Goal: Transaction & Acquisition: Purchase product/service

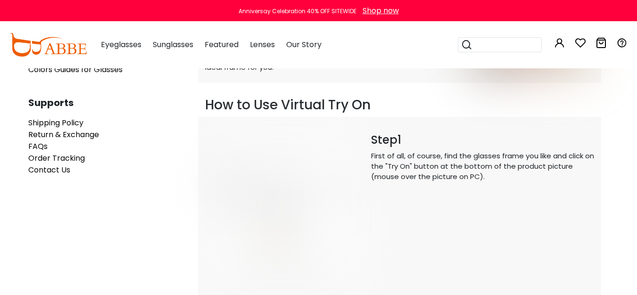
scroll to position [175, 4]
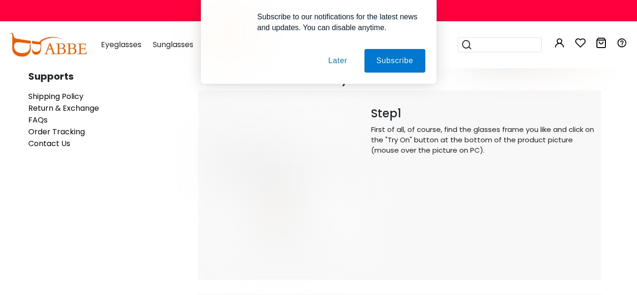
click at [333, 63] on button "Later" at bounding box center [337, 61] width 42 height 24
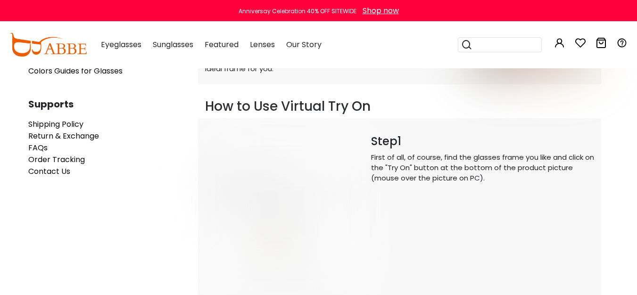
scroll to position [147, 4]
click at [265, 183] on img at bounding box center [283, 213] width 157 height 157
click at [487, 47] on input "search" at bounding box center [506, 45] width 66 height 14
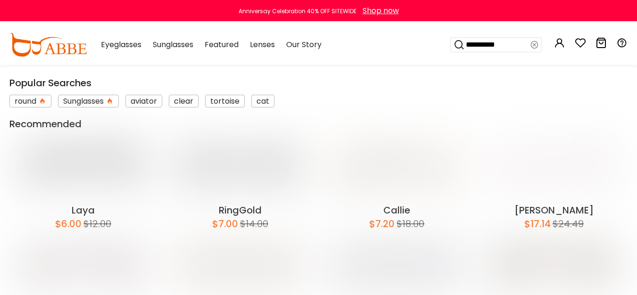
type input "**********"
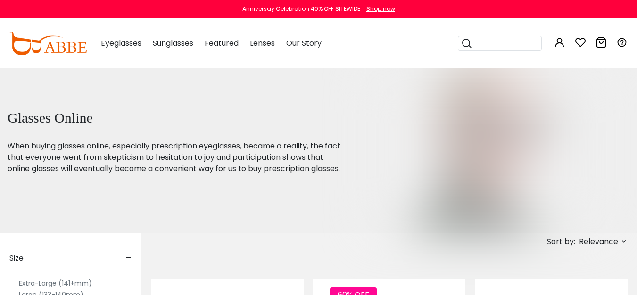
scroll to position [174, 0]
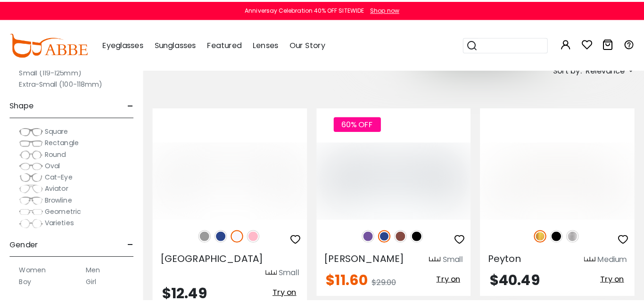
scroll to position [365, 0]
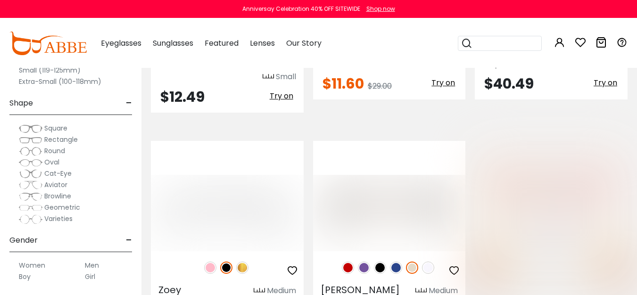
click at [489, 44] on input "search" at bounding box center [506, 43] width 66 height 14
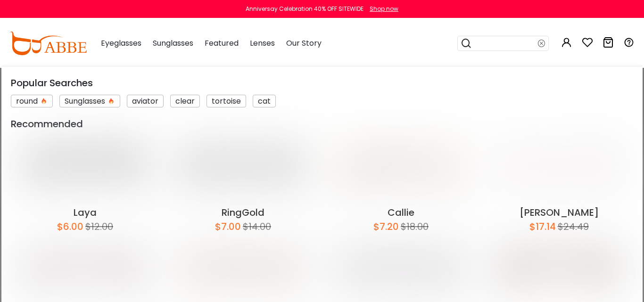
click at [493, 45] on input "search" at bounding box center [505, 43] width 66 height 14
click at [491, 44] on input "search" at bounding box center [505, 43] width 66 height 14
click at [542, 42] on icon at bounding box center [542, 43] width 8 height 13
click at [493, 43] on input "search" at bounding box center [505, 43] width 66 height 14
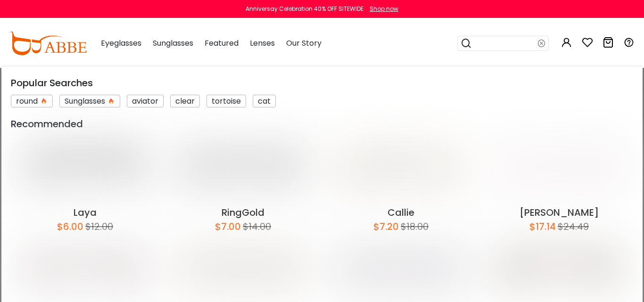
click at [482, 45] on input "search" at bounding box center [505, 43] width 66 height 14
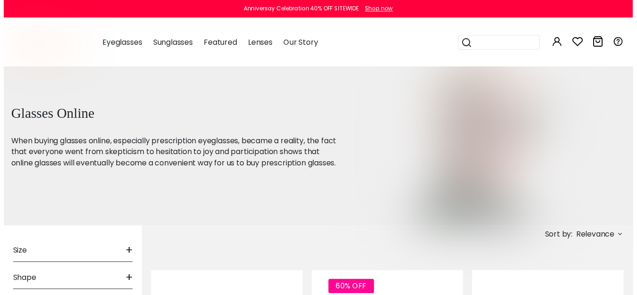
scroll to position [363, 0]
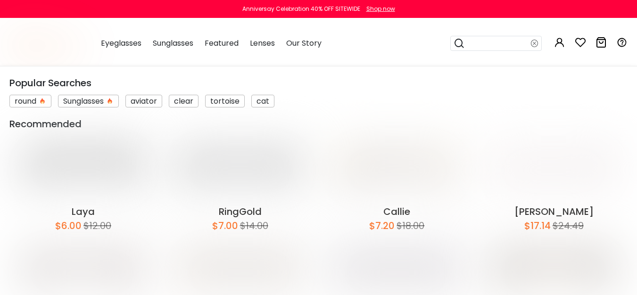
click at [503, 40] on input "search" at bounding box center [498, 43] width 66 height 14
type input "*********"
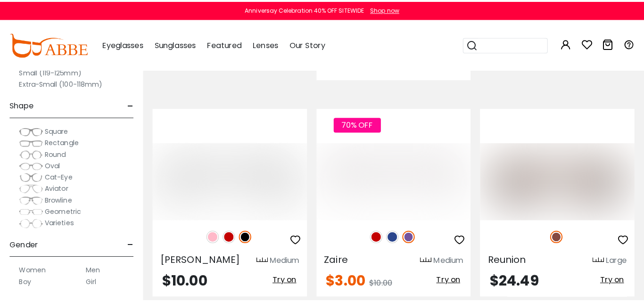
scroll to position [1327, 0]
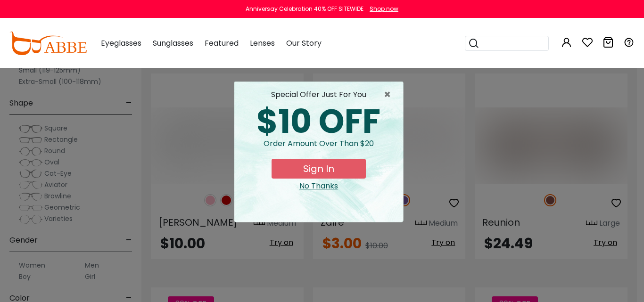
click at [494, 45] on input "search" at bounding box center [513, 43] width 66 height 14
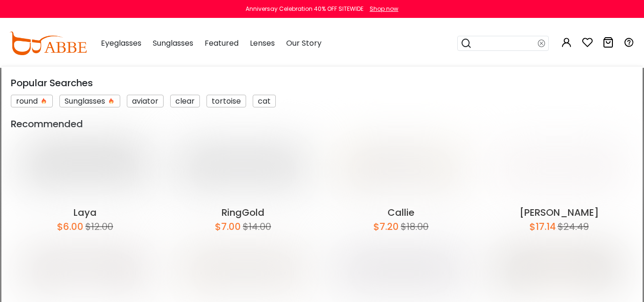
click at [88, 168] on img at bounding box center [85, 171] width 149 height 70
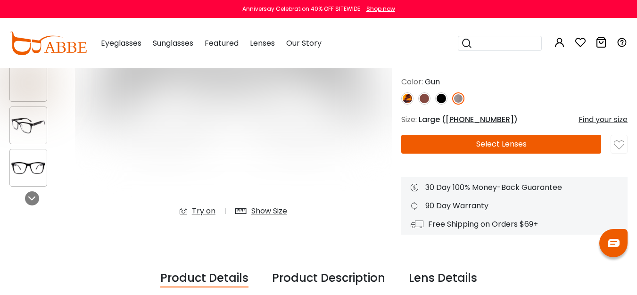
scroll to position [177, 0]
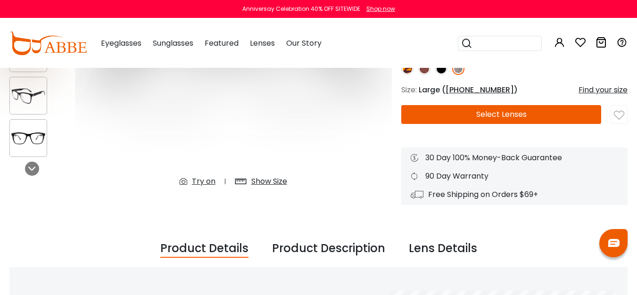
click at [478, 119] on button "Select Lenses" at bounding box center [501, 114] width 200 height 19
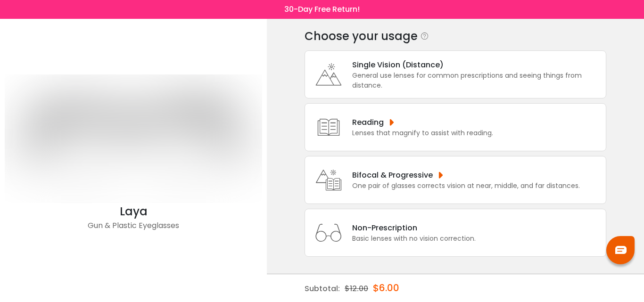
scroll to position [36, 0]
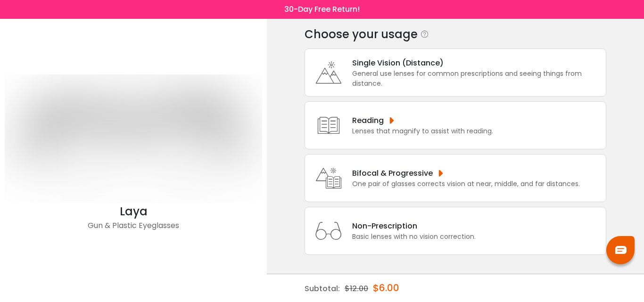
click at [499, 231] on div "Non-Prescription Basic lenses with no vision correction." at bounding box center [456, 231] width 302 height 48
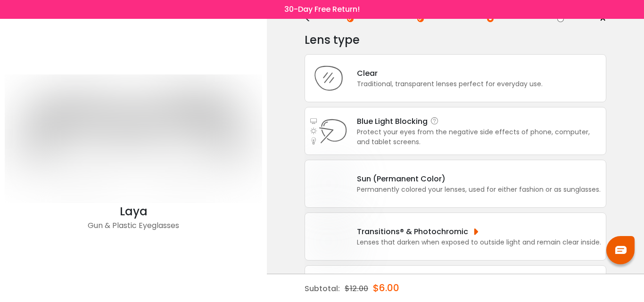
scroll to position [31, 0]
click at [506, 133] on div "Protect your eyes from the negative side effects of phone, computer, and tablet…" at bounding box center [479, 137] width 244 height 20
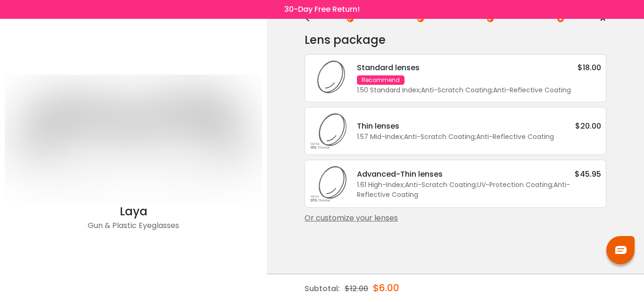
scroll to position [0, 0]
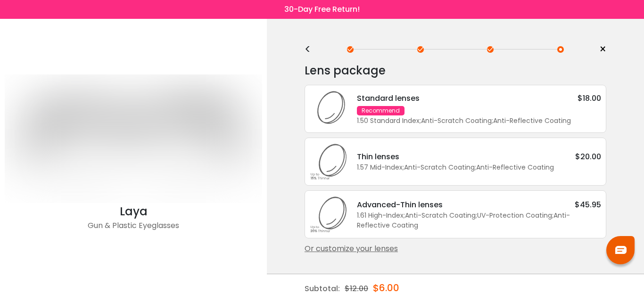
click at [566, 167] on div "1.57 Mid-Index ; Anti-Scratch Coating ; Anti-Reflective Coating ;" at bounding box center [479, 168] width 244 height 10
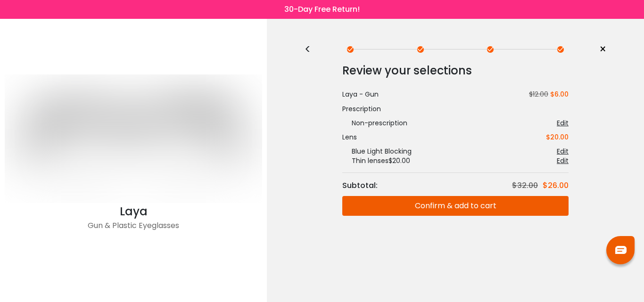
click at [566, 167] on div "Choose your usage Single Vision (Distance) This lens helps you see details at a…" at bounding box center [456, 175] width 302 height 236
click at [488, 50] on div at bounding box center [490, 49] width 7 height 7
click at [486, 197] on button "Confirm & add to cart" at bounding box center [455, 206] width 226 height 20
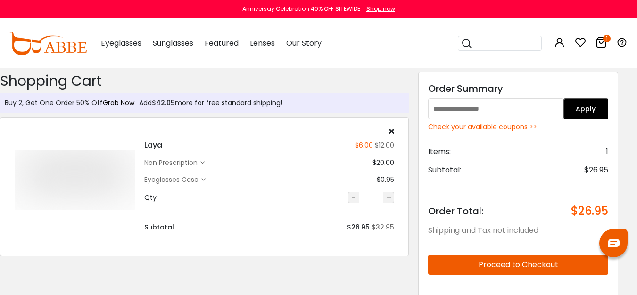
scroll to position [0, 6]
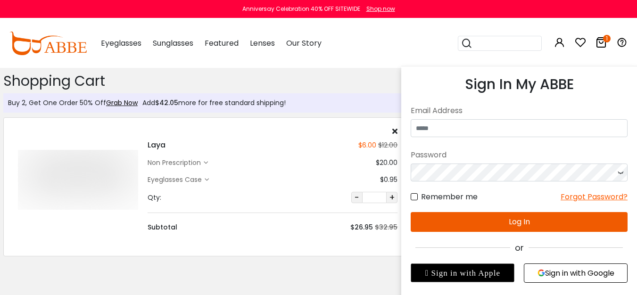
click at [555, 45] on icon at bounding box center [559, 42] width 11 height 11
